Goal: Find contact information: Find contact information

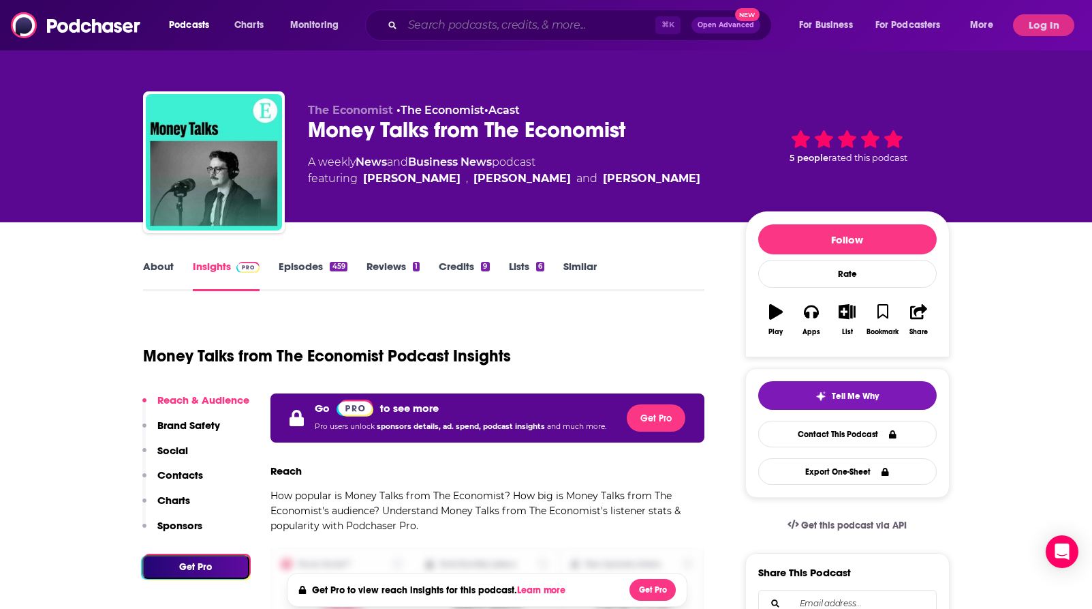
click at [437, 25] on input "Search podcasts, credits, & more..." at bounding box center [529, 25] width 253 height 22
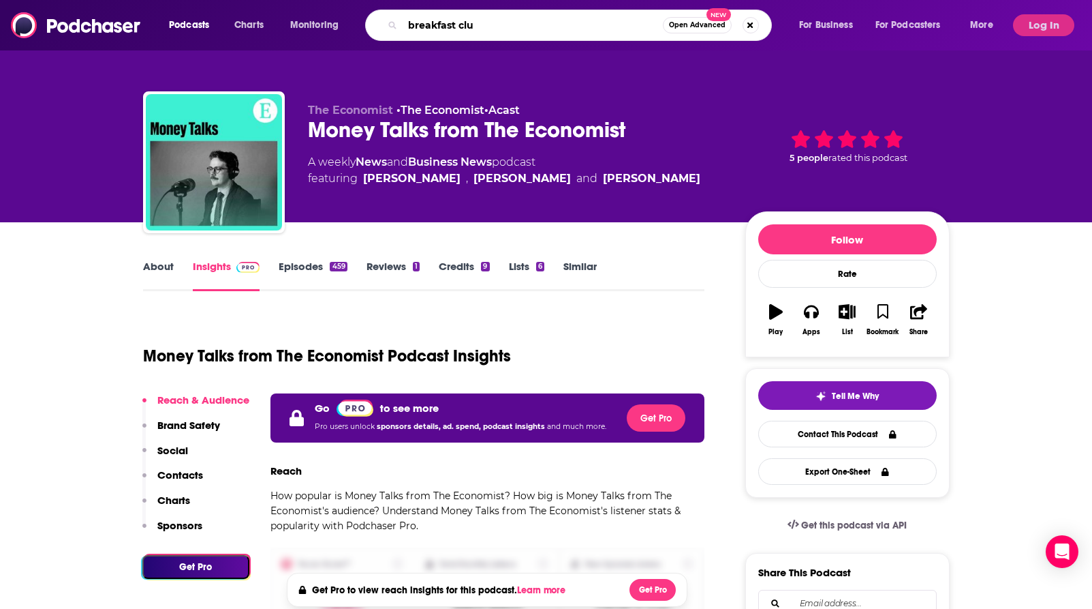
type input "breakfast club"
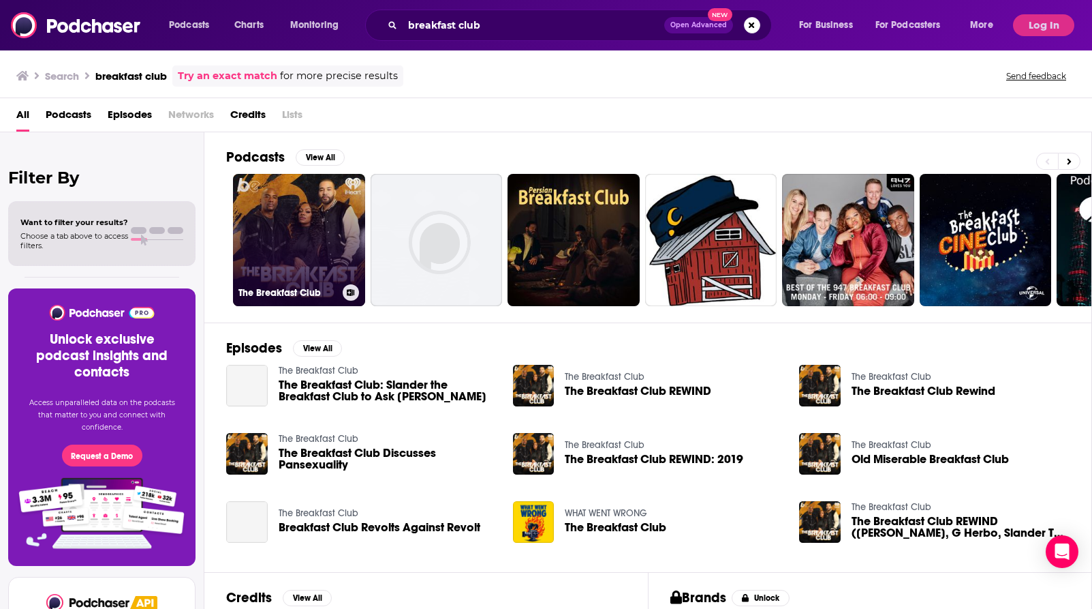
click at [303, 209] on link "The Breakfast Club" at bounding box center [299, 240] width 132 height 132
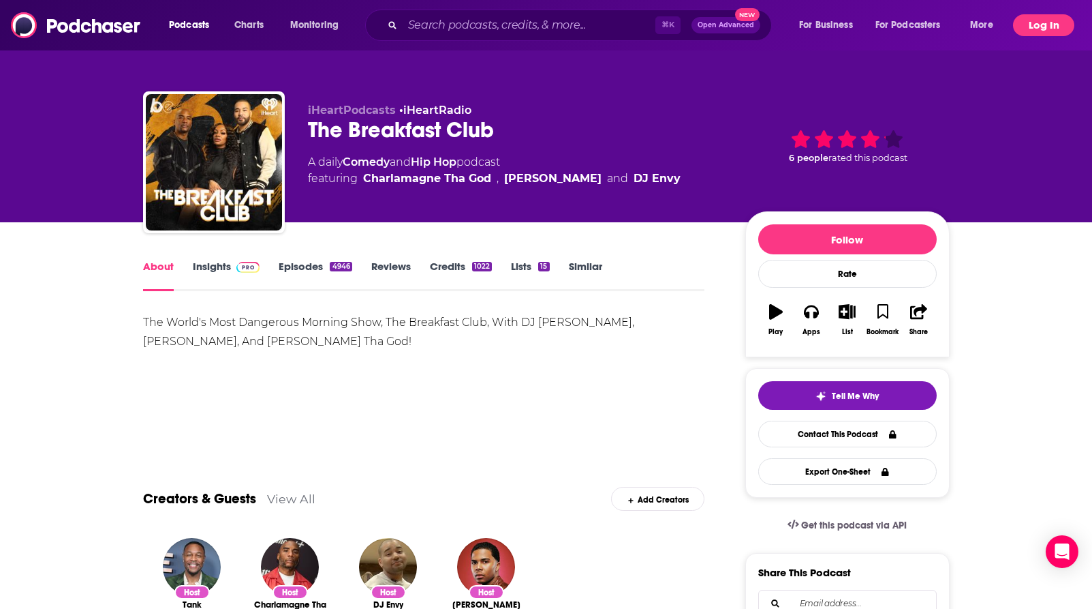
click at [1033, 22] on button "Log In" at bounding box center [1043, 25] width 61 height 22
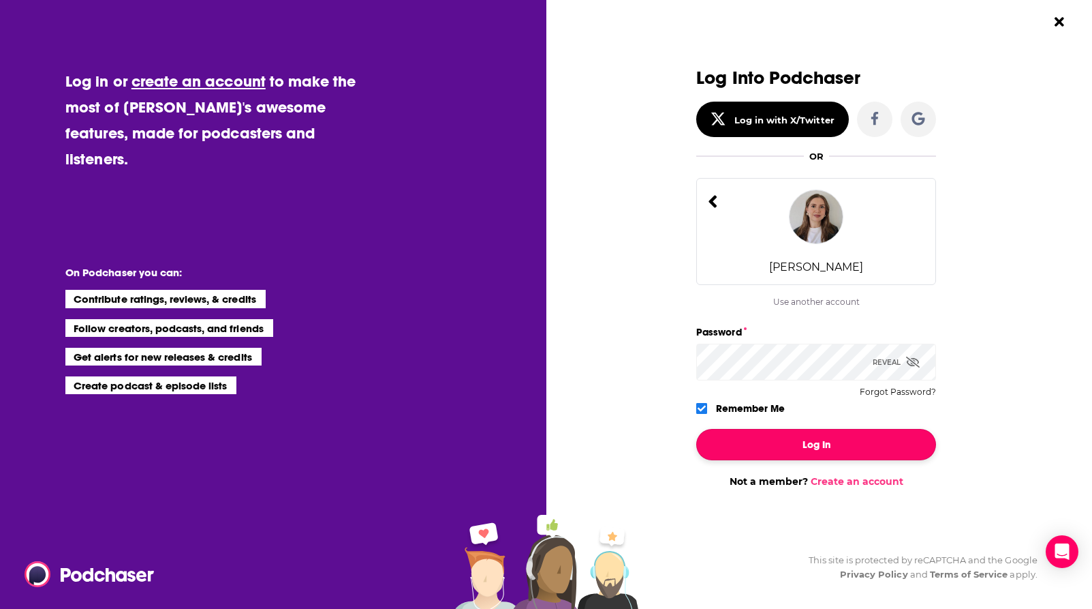
click at [827, 434] on button "Log In" at bounding box center [816, 444] width 240 height 31
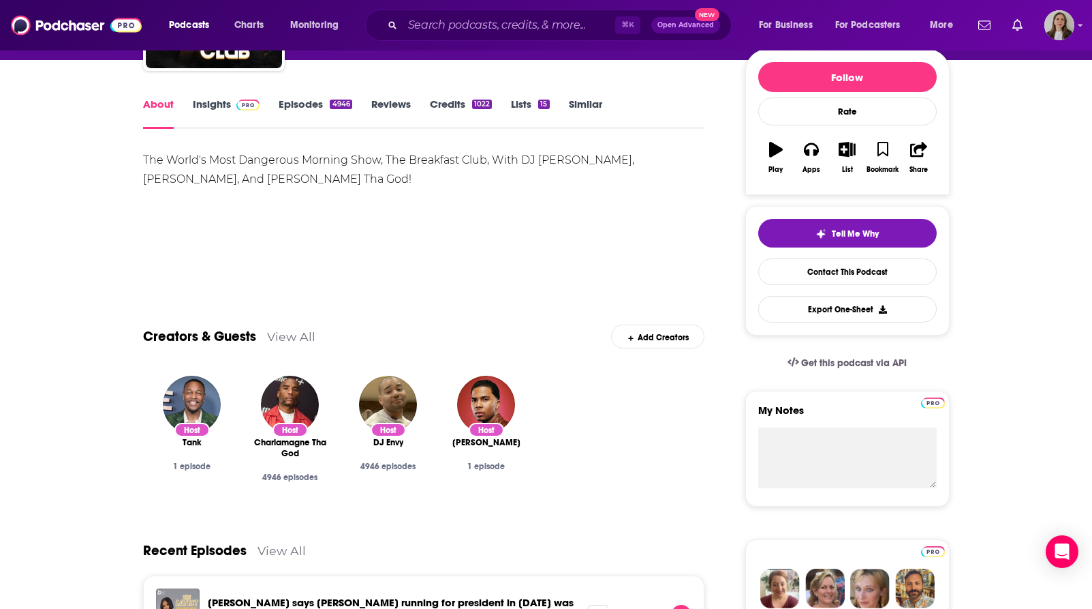
scroll to position [177, 0]
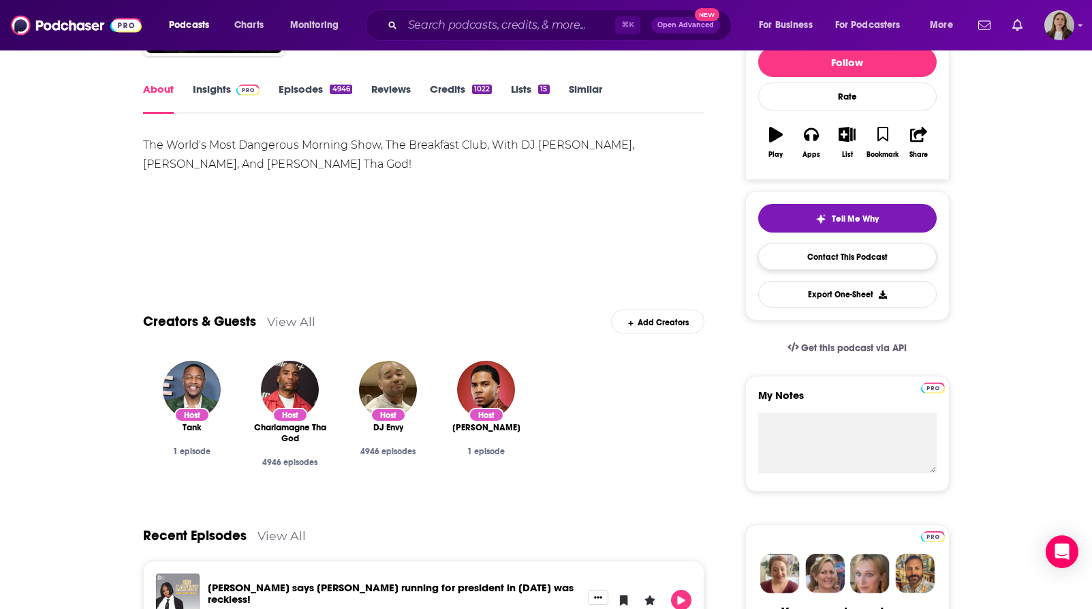
click at [875, 250] on link "Contact This Podcast" at bounding box center [848, 256] width 179 height 27
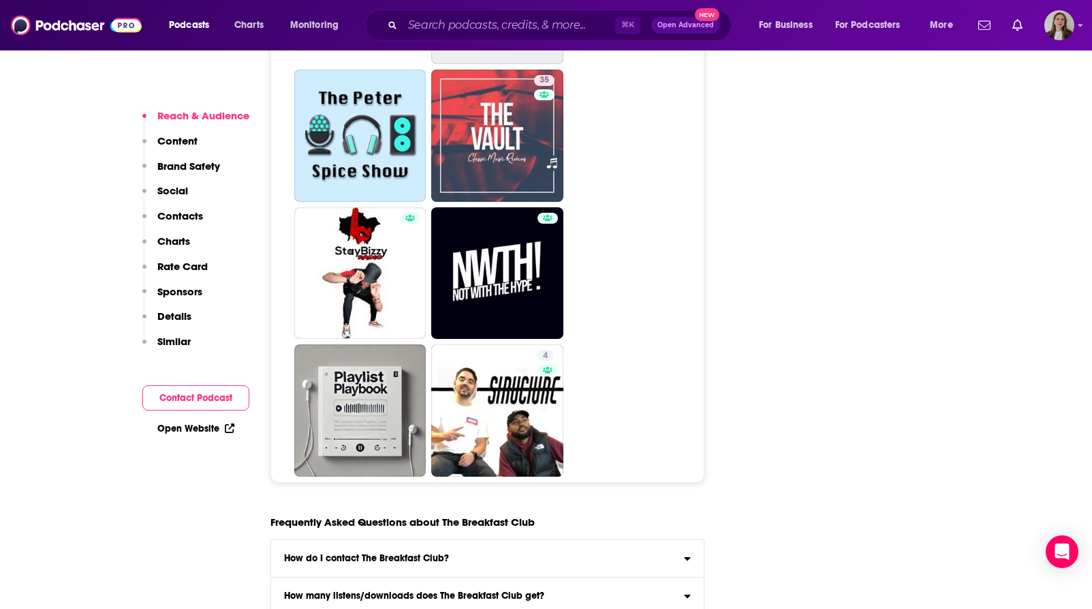
scroll to position [4099, 0]
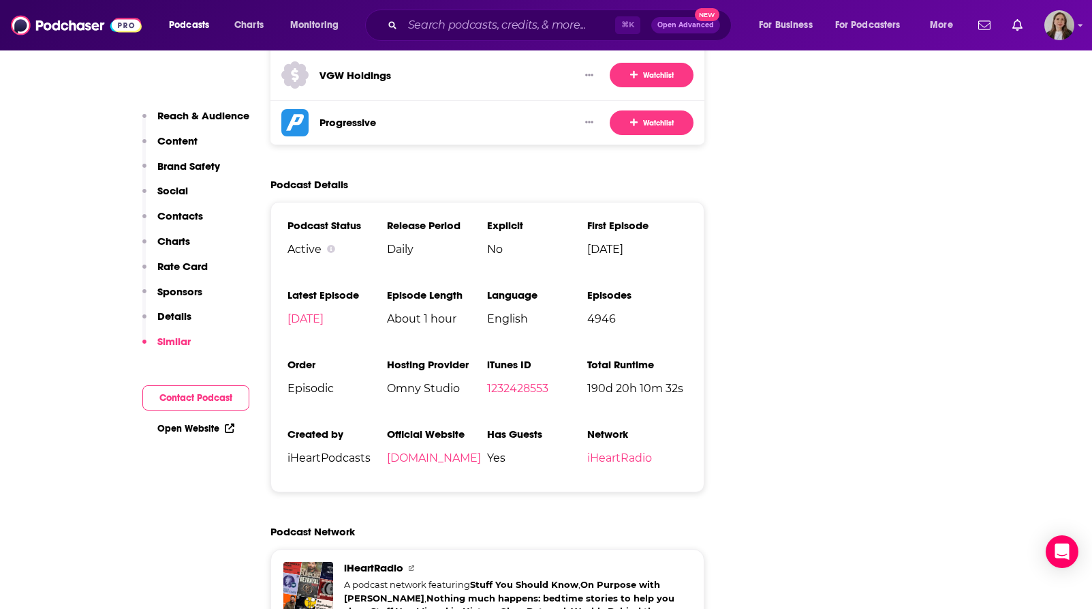
click at [181, 217] on p "Contacts" at bounding box center [180, 215] width 46 height 13
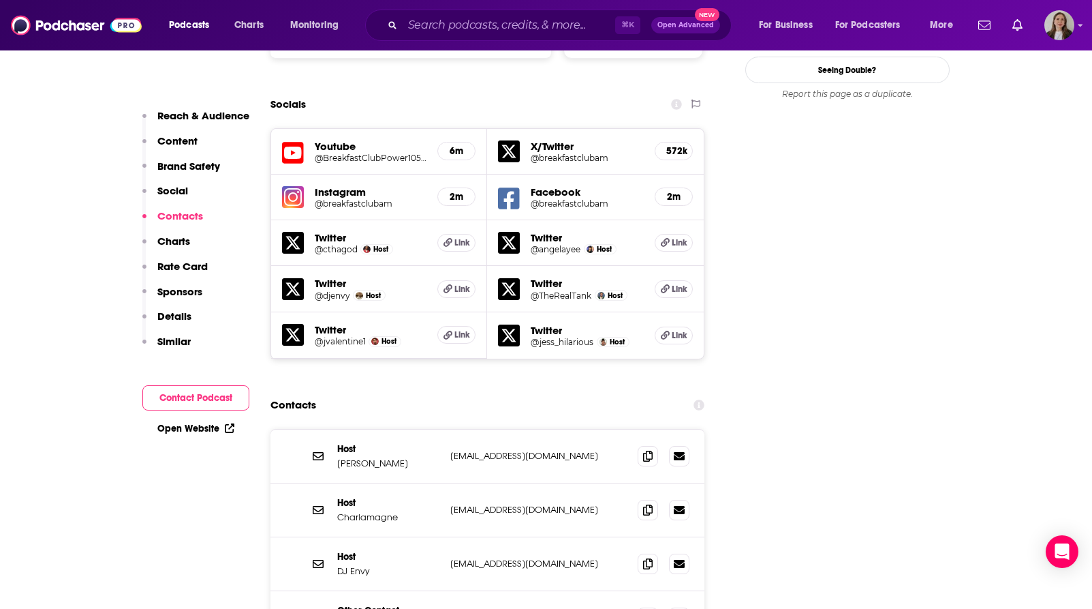
scroll to position [1454, 0]
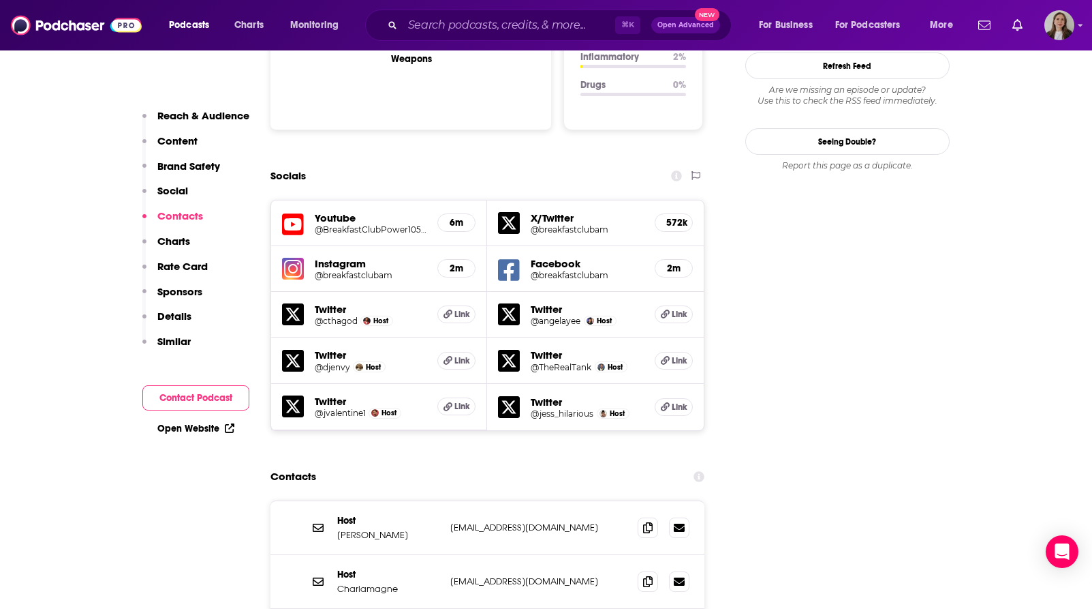
click at [554, 408] on h5 "@jess_hilarious" at bounding box center [562, 413] width 63 height 10
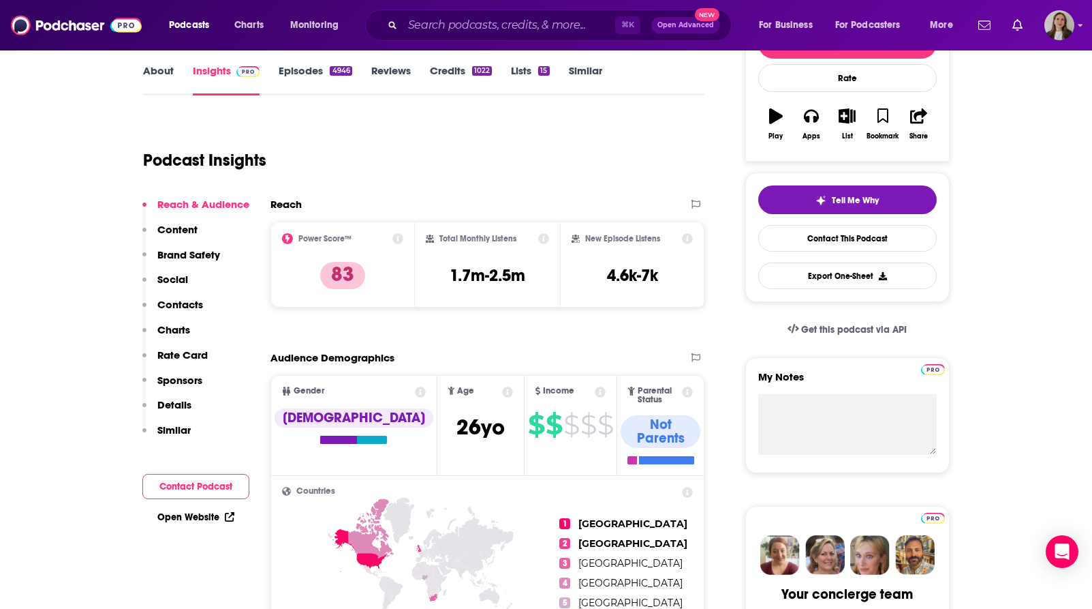
scroll to position [202, 0]
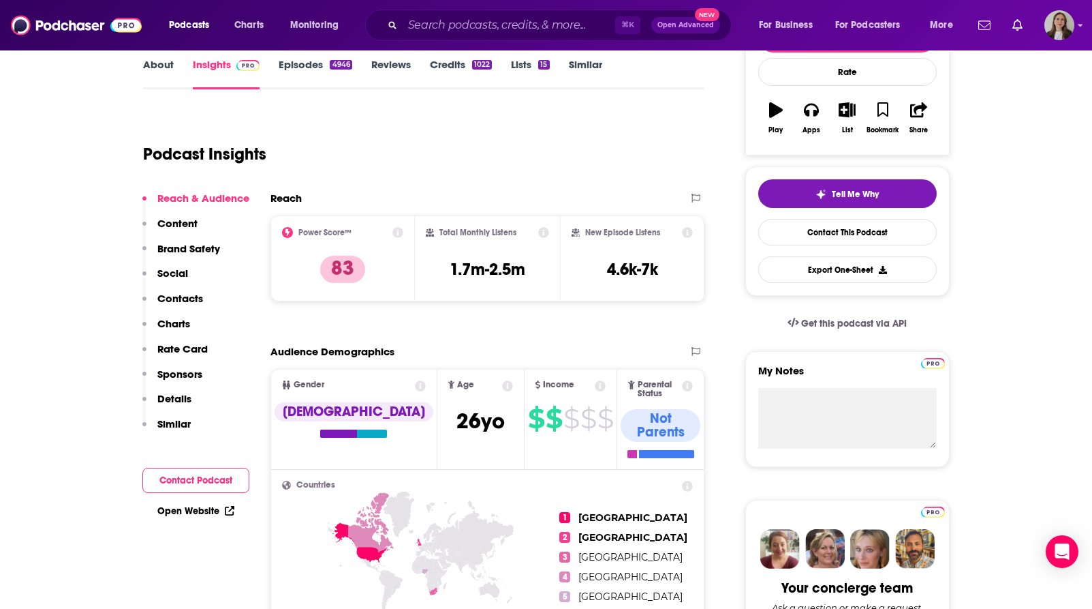
click at [195, 293] on p "Contacts" at bounding box center [180, 298] width 46 height 13
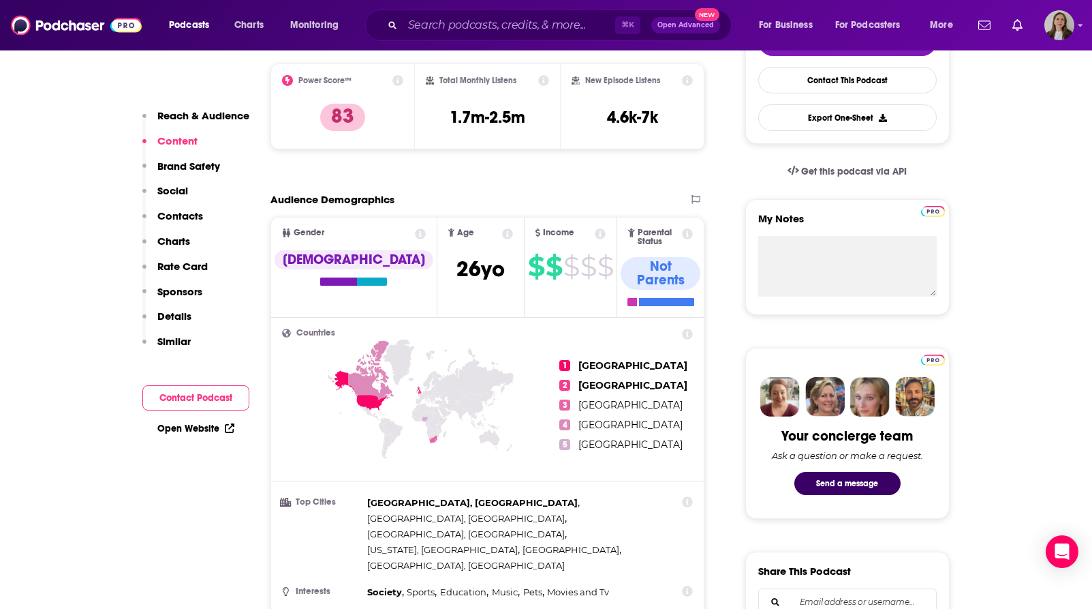
scroll to position [275, 0]
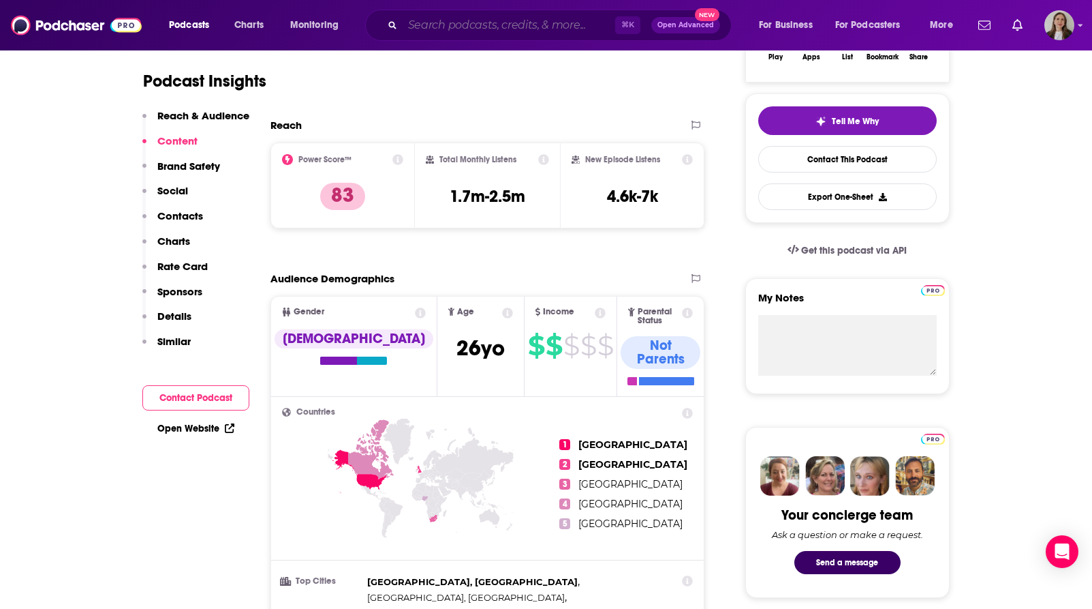
click at [530, 32] on input "Search podcasts, credits, & more..." at bounding box center [509, 25] width 213 height 22
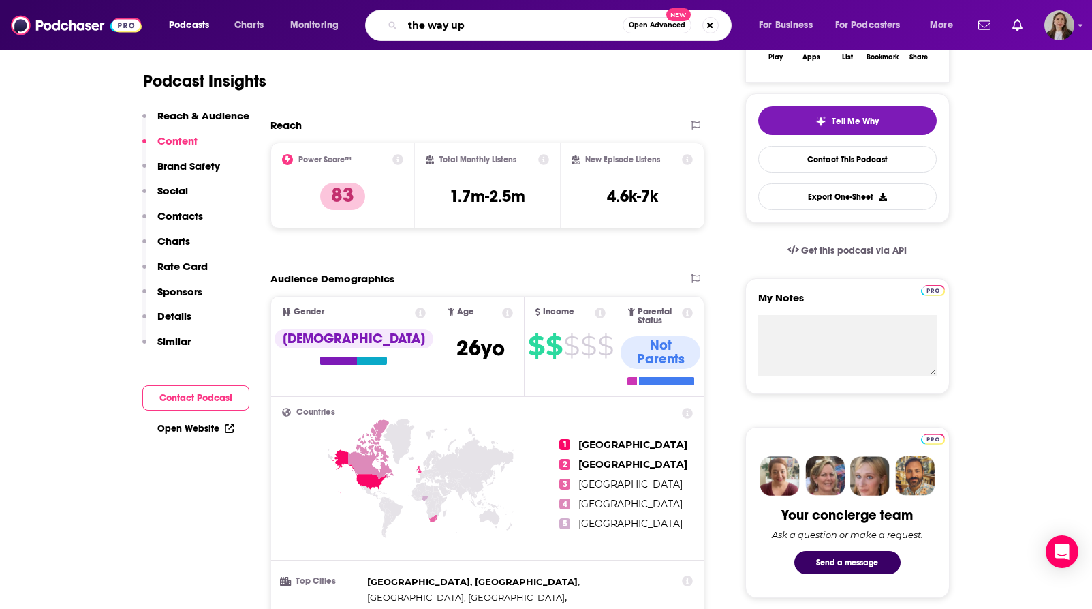
type input "the way up"
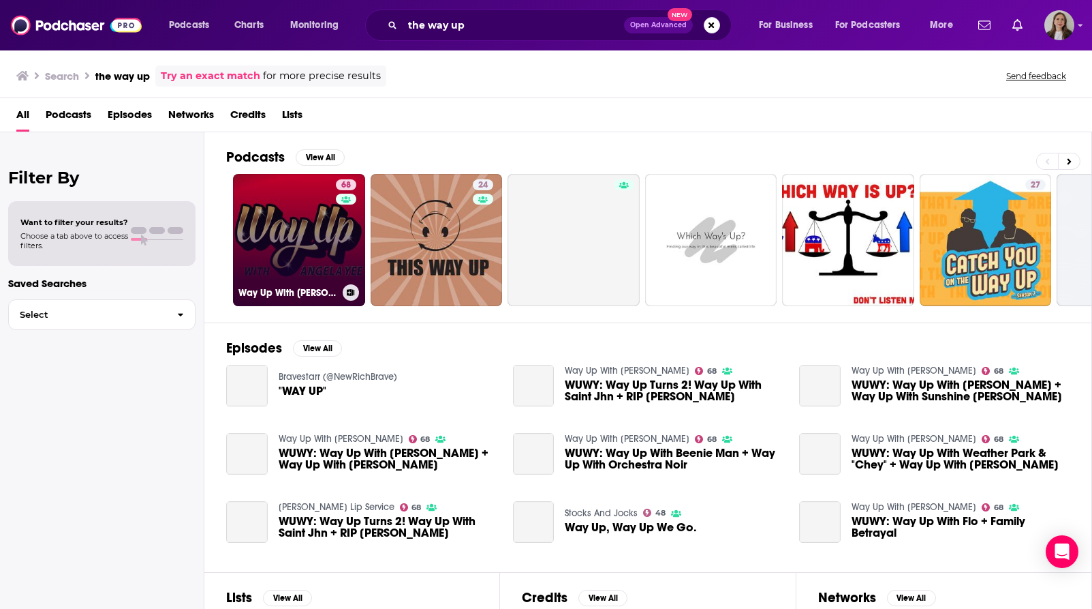
click at [310, 246] on link "68 Way Up With [PERSON_NAME]" at bounding box center [299, 240] width 132 height 132
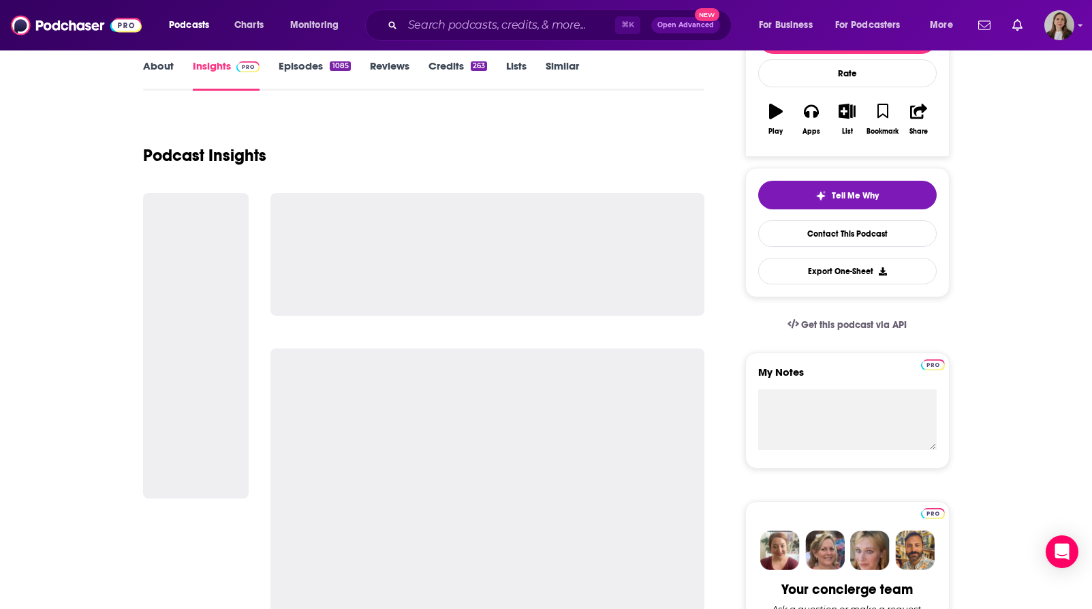
scroll to position [3, 0]
